Goal: Task Accomplishment & Management: Complete application form

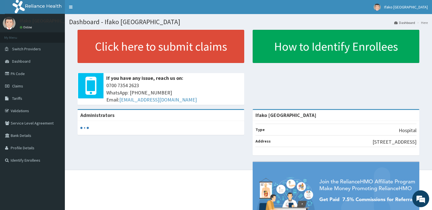
click at [17, 72] on link "PA Code" at bounding box center [32, 74] width 65 height 12
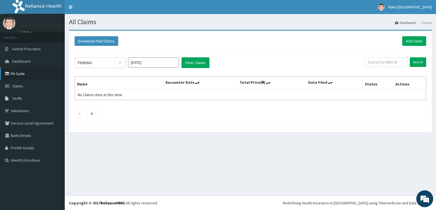
click at [20, 76] on link "PA Code" at bounding box center [32, 74] width 65 height 12
click at [409, 38] on link "Add Claim" at bounding box center [415, 41] width 24 height 10
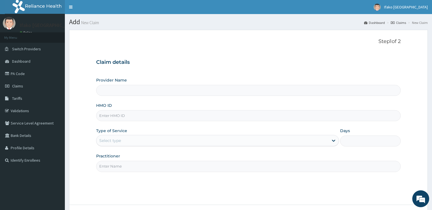
type input "Ifako [GEOGRAPHIC_DATA]"
click at [134, 118] on input "HMO ID" at bounding box center [248, 115] width 304 height 11
paste input "ify Enrollees Request Details Enrollee Information Enrollee ID:"
type input "i"
click at [170, 117] on input "HMO ID" at bounding box center [248, 115] width 304 height 11
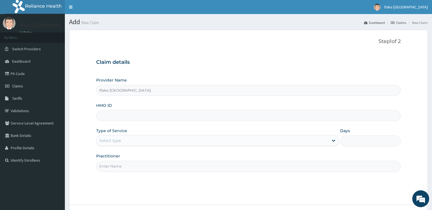
paste input "WHG/10264/A"
type input "WHG/10264/A"
click at [164, 139] on div "Select type" at bounding box center [212, 140] width 232 height 9
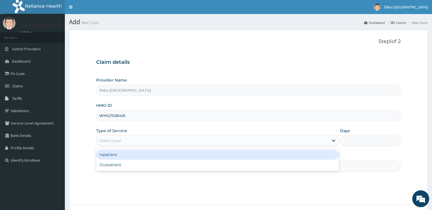
click at [160, 155] on div "Inpatient" at bounding box center [217, 155] width 242 height 10
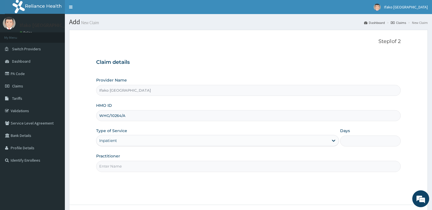
click at [153, 170] on input "Practitioner" at bounding box center [248, 166] width 304 height 11
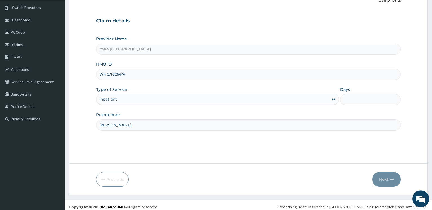
scroll to position [45, 0]
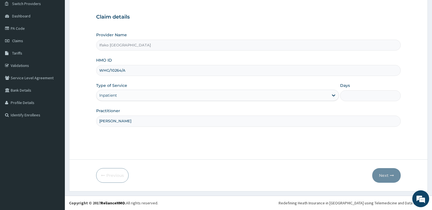
type input "DR ADEYEMI"
click at [358, 95] on input "Days" at bounding box center [370, 95] width 61 height 11
type input "5"
click at [384, 176] on button "Next" at bounding box center [386, 175] width 28 height 15
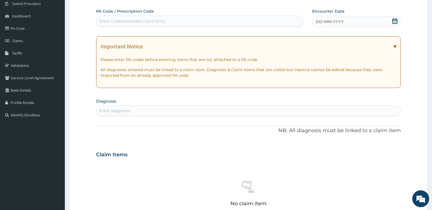
click at [259, 22] on div "Enter Code(Secondary Care Only)" at bounding box center [199, 21] width 206 height 9
paste input "PA/993612"
type input "PA/993612"
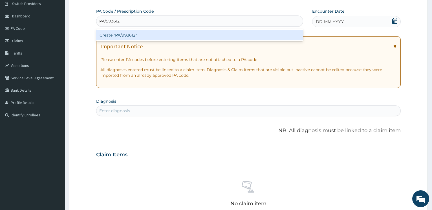
click at [260, 34] on div "Create "PA/993612"" at bounding box center [199, 35] width 207 height 10
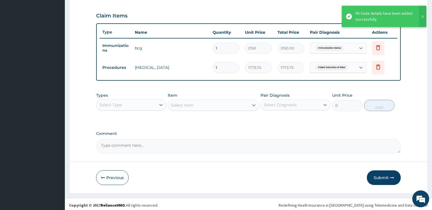
scroll to position [188, 0]
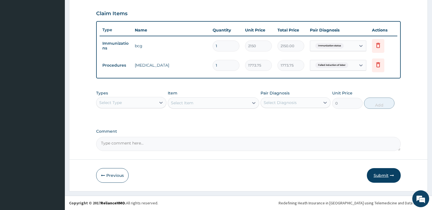
click at [380, 176] on button "Submit" at bounding box center [384, 175] width 34 height 15
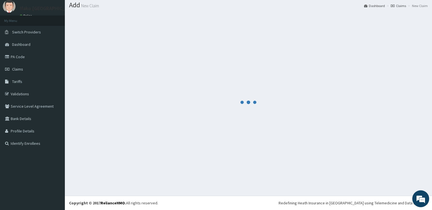
scroll to position [17, 0]
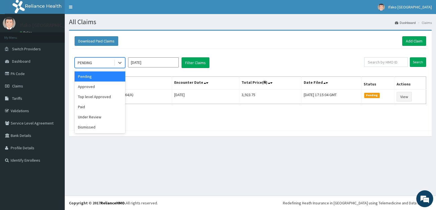
click at [95, 65] on div "PENDING" at bounding box center [94, 62] width 39 height 9
click at [93, 87] on div "Approved" at bounding box center [100, 87] width 51 height 10
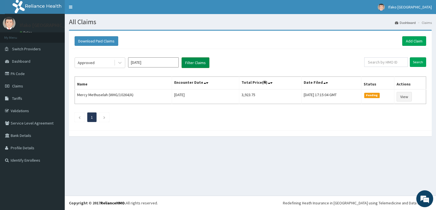
click at [193, 62] on button "Filter Claims" at bounding box center [196, 62] width 28 height 11
